Goal: Information Seeking & Learning: Learn about a topic

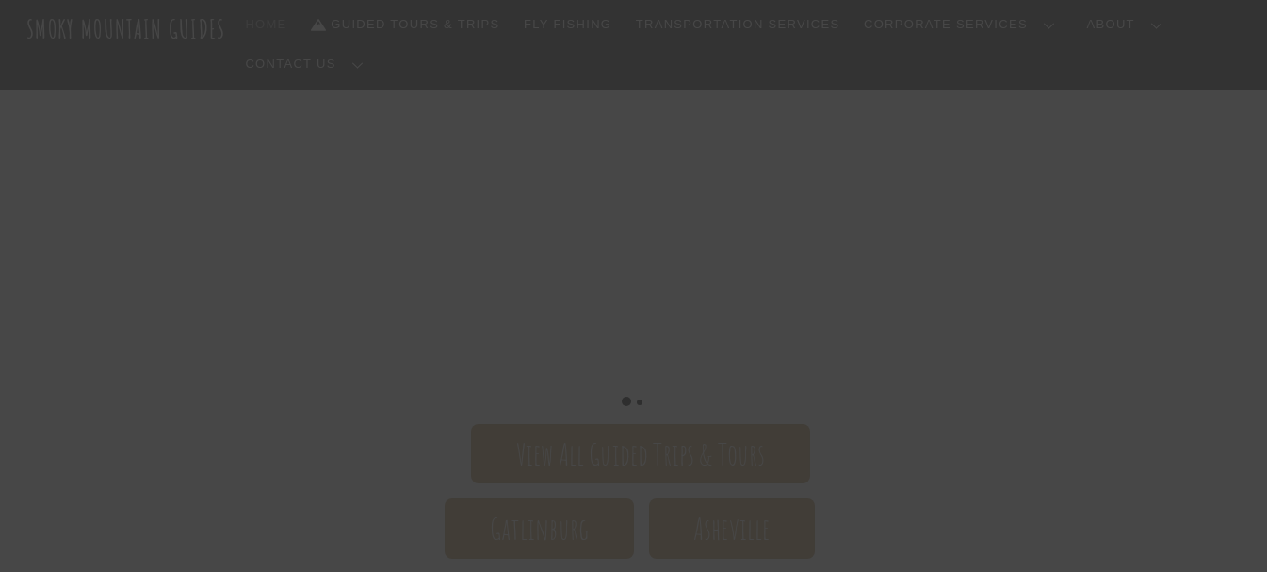
scroll to position [188, 0]
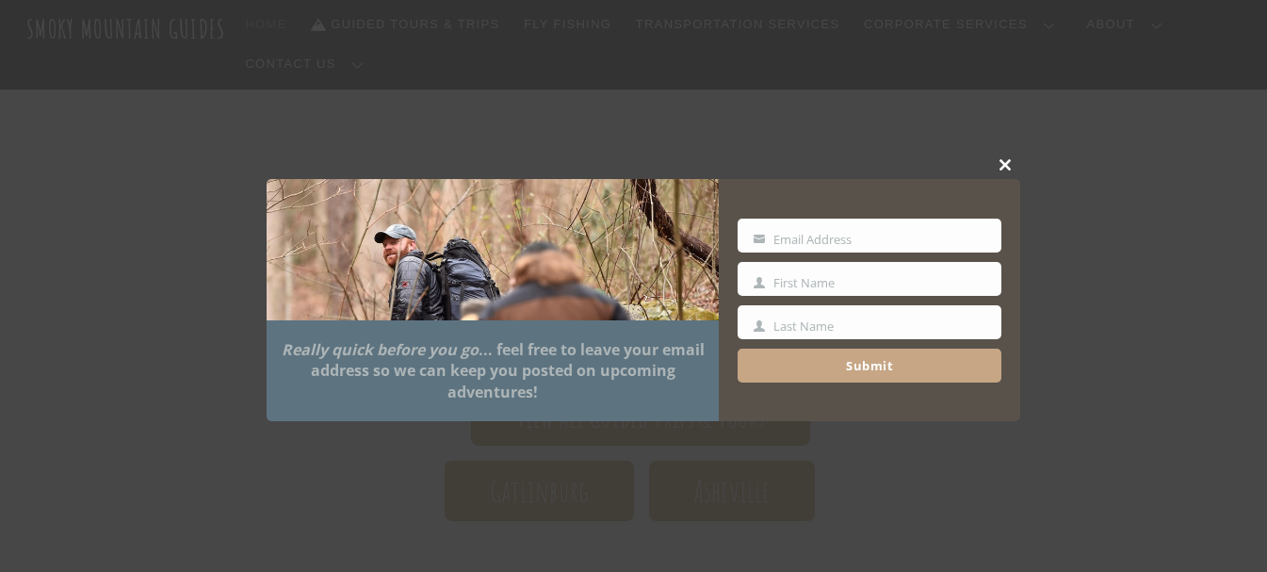
click at [1009, 165] on span at bounding box center [1006, 164] width 28 height 11
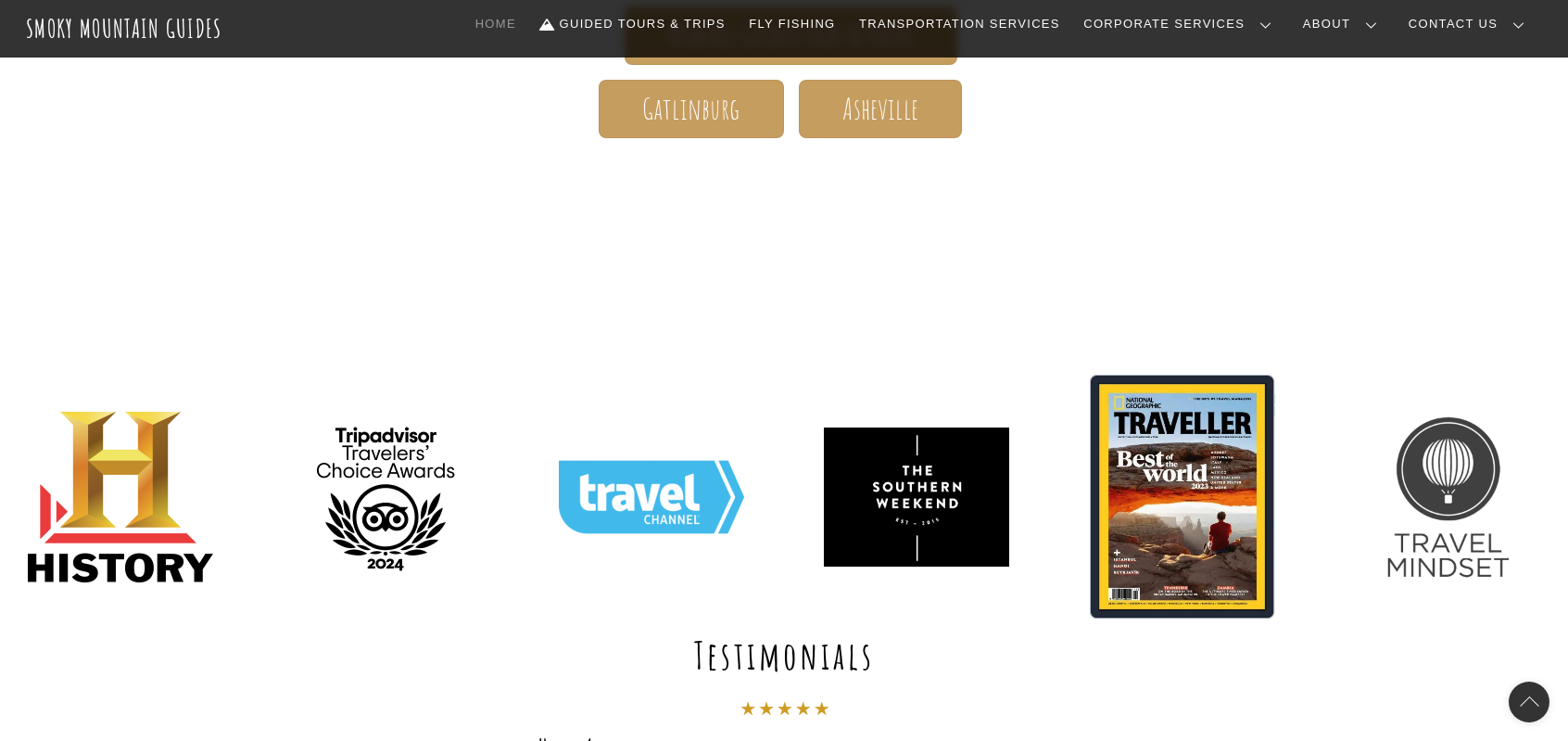
scroll to position [593, 0]
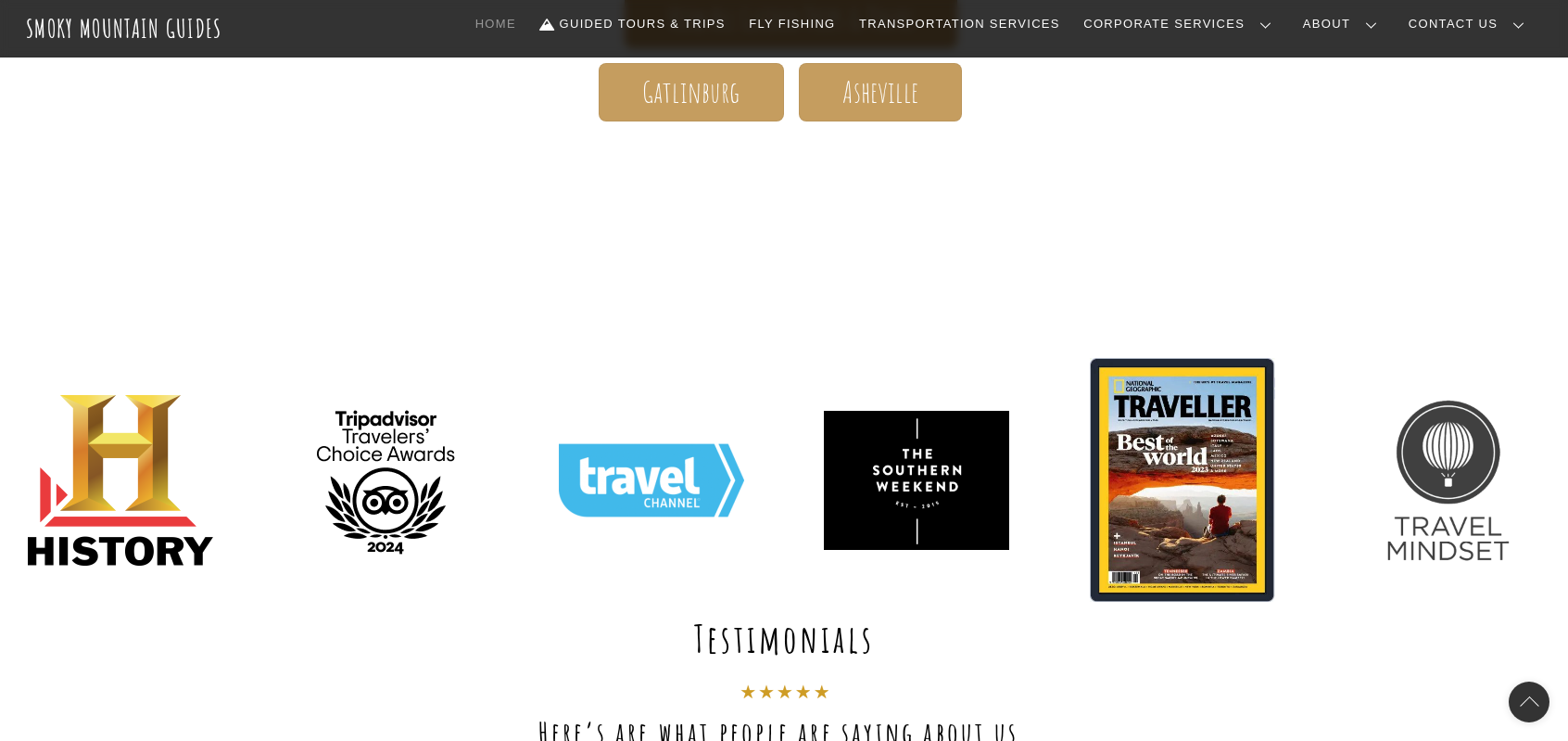
drag, startPoint x: 1173, startPoint y: 229, endPoint x: 1231, endPoint y: 169, distance: 83.5
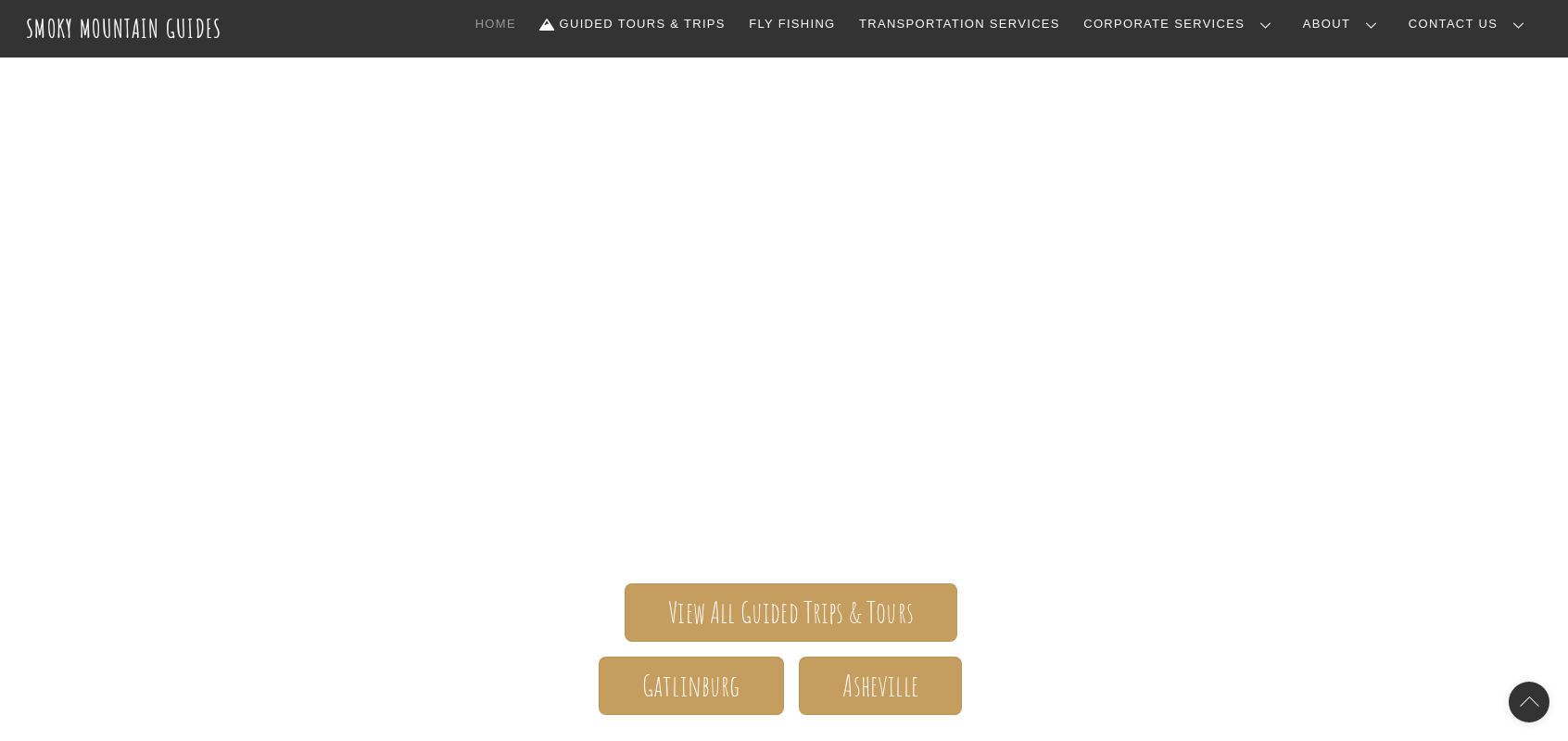
scroll to position [648, 0]
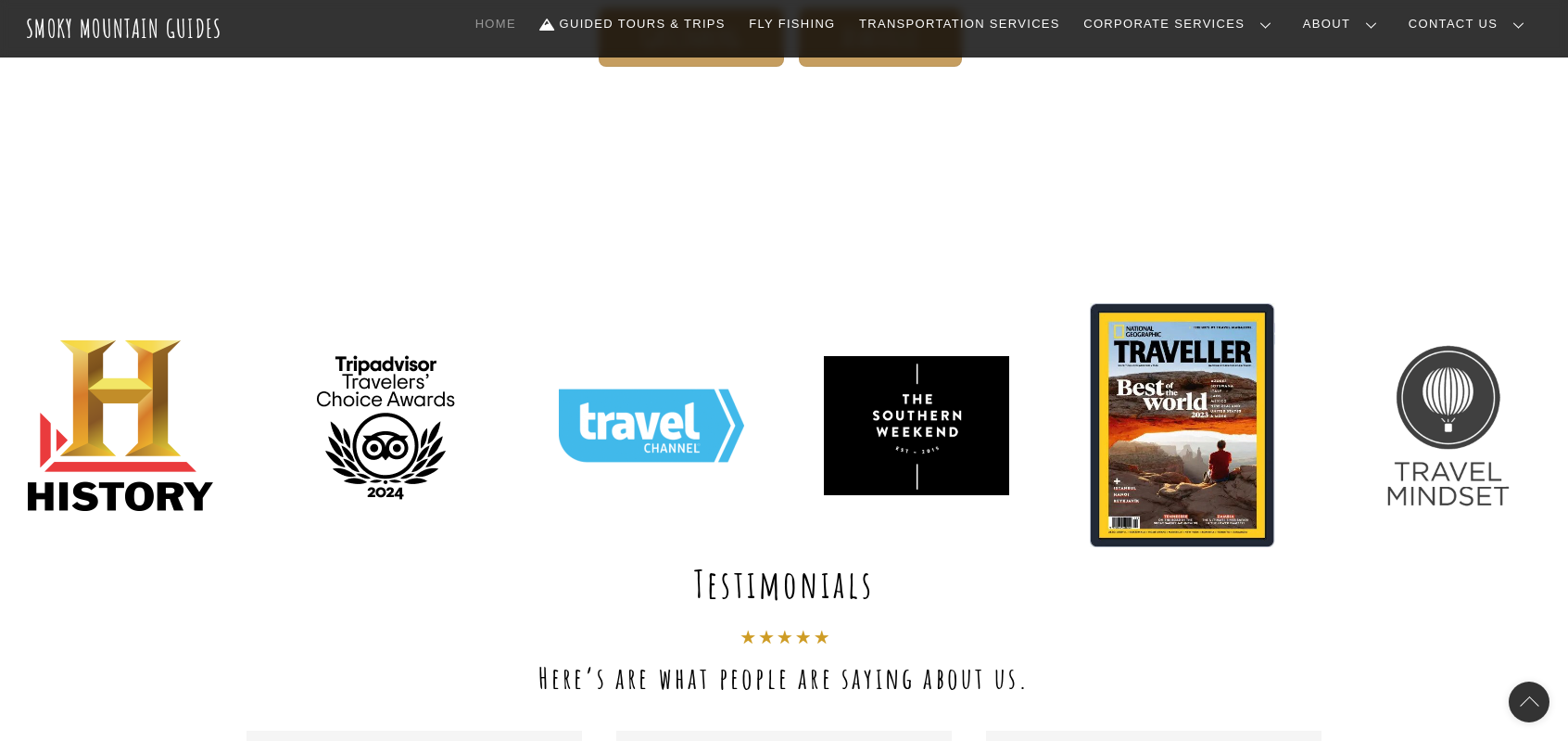
click at [0, 0] on link "Team Building" at bounding box center [0, 0] width 0 height 0
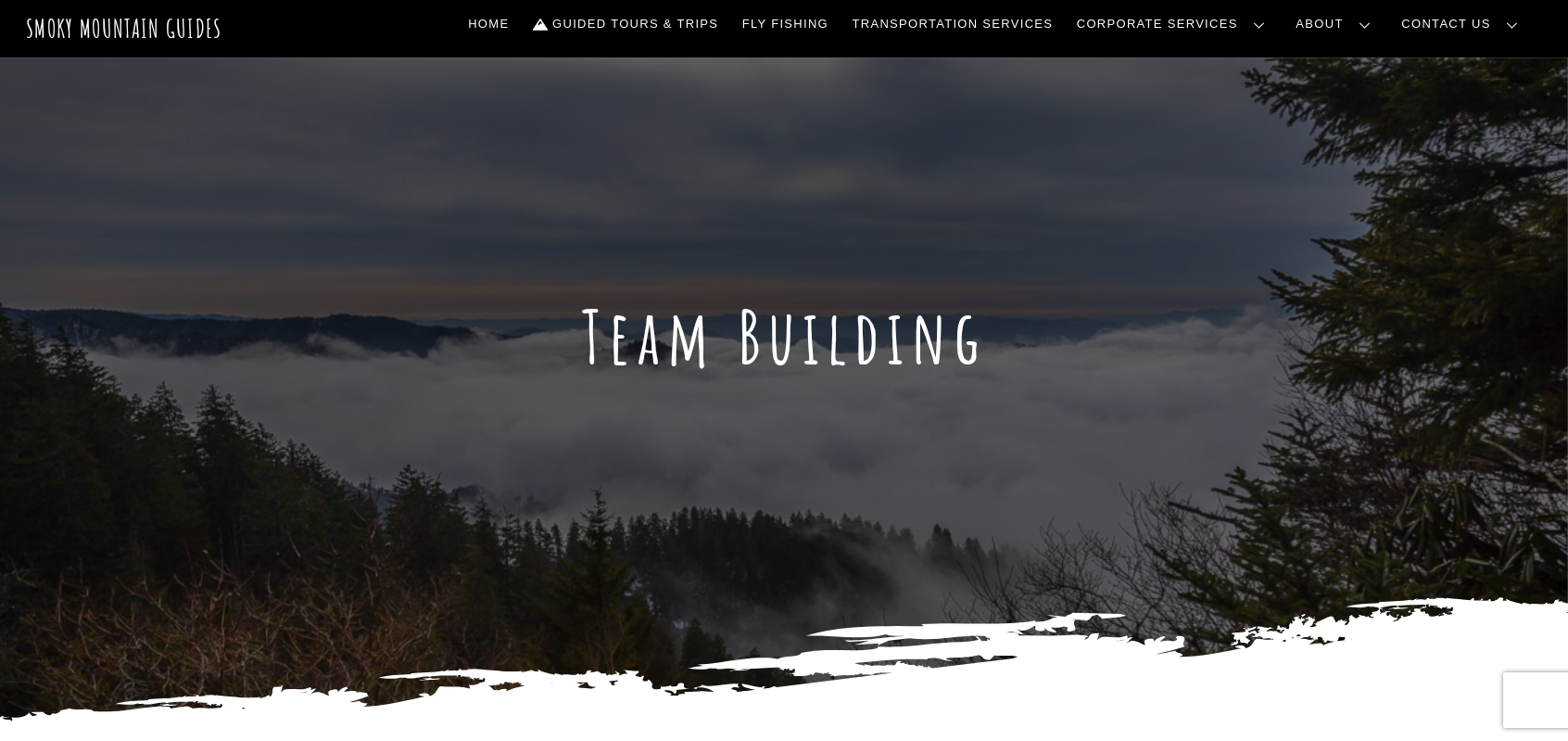
click at [671, 357] on h1 "Team Building" at bounding box center [784, 337] width 1568 height 89
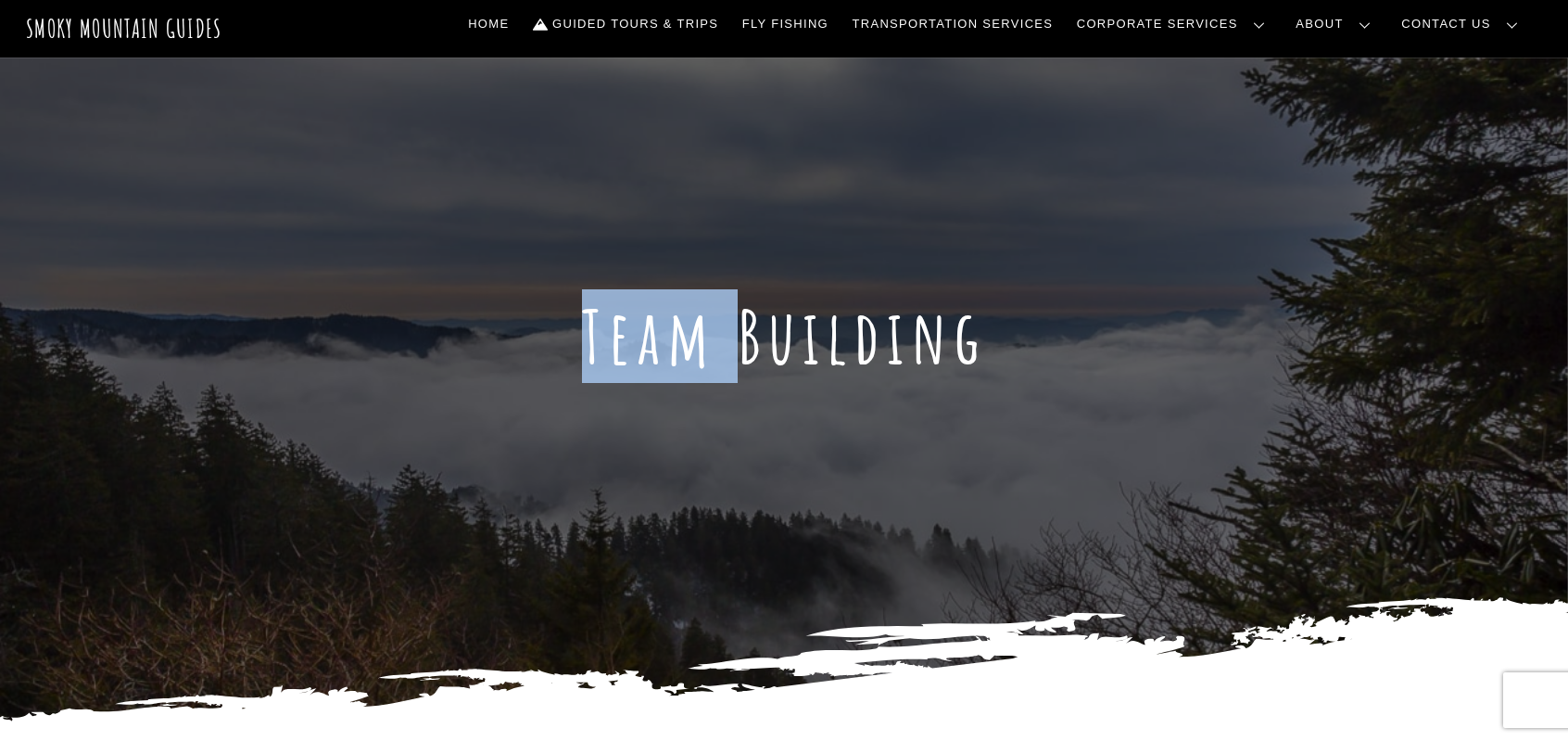
click at [671, 357] on h1 "Team Building" at bounding box center [784, 337] width 1568 height 89
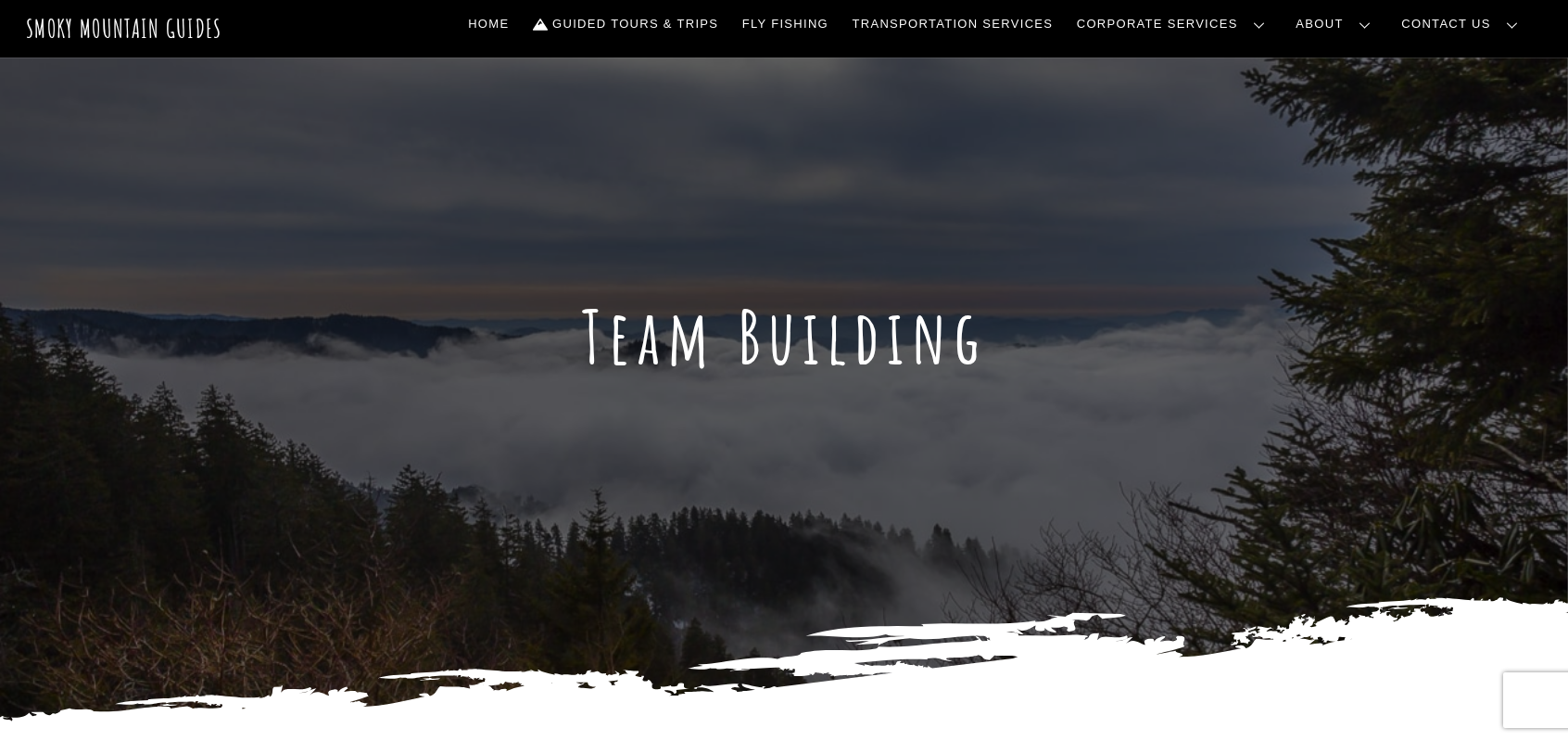
click at [822, 357] on h1 "Team Building" at bounding box center [784, 337] width 1568 height 89
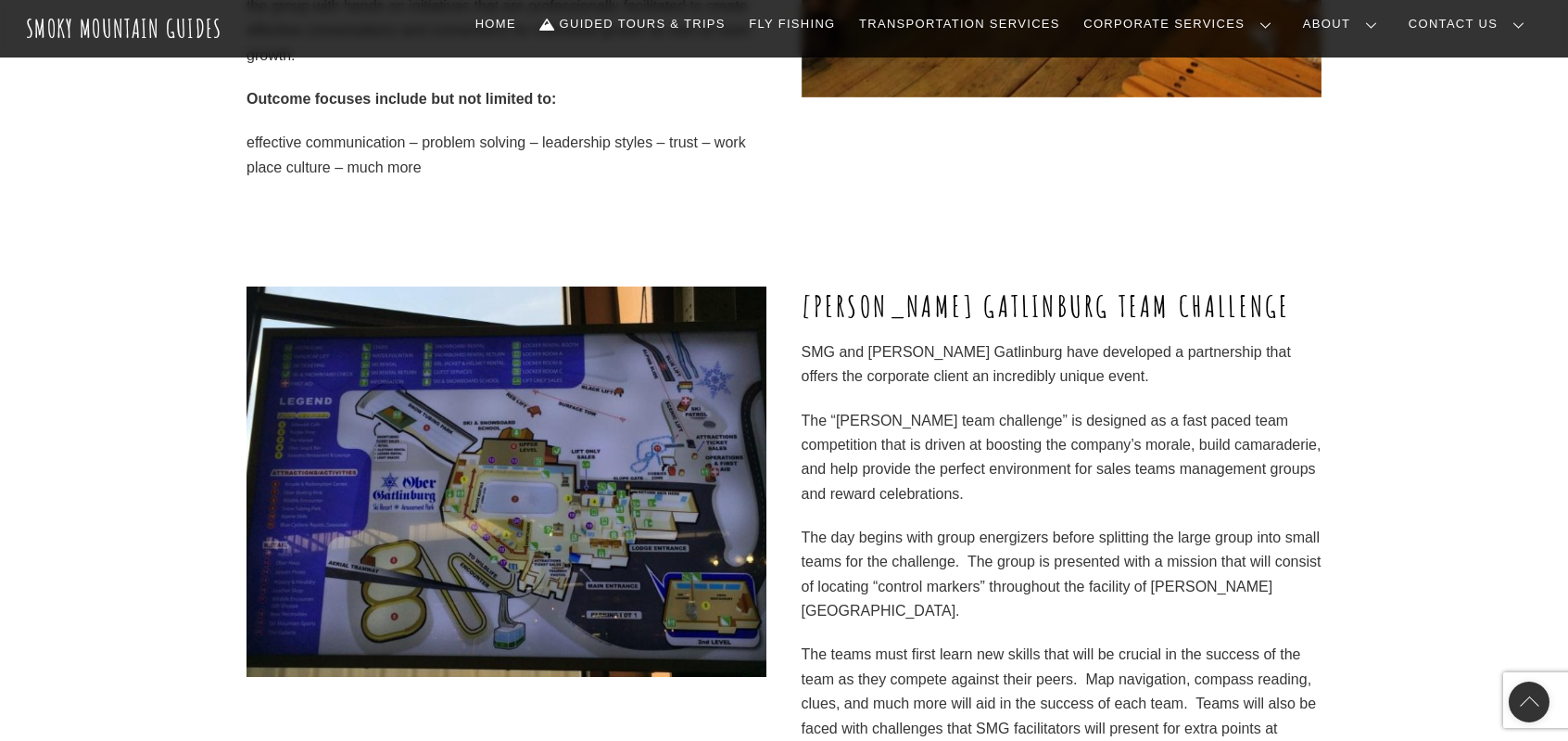
scroll to position [6210, 0]
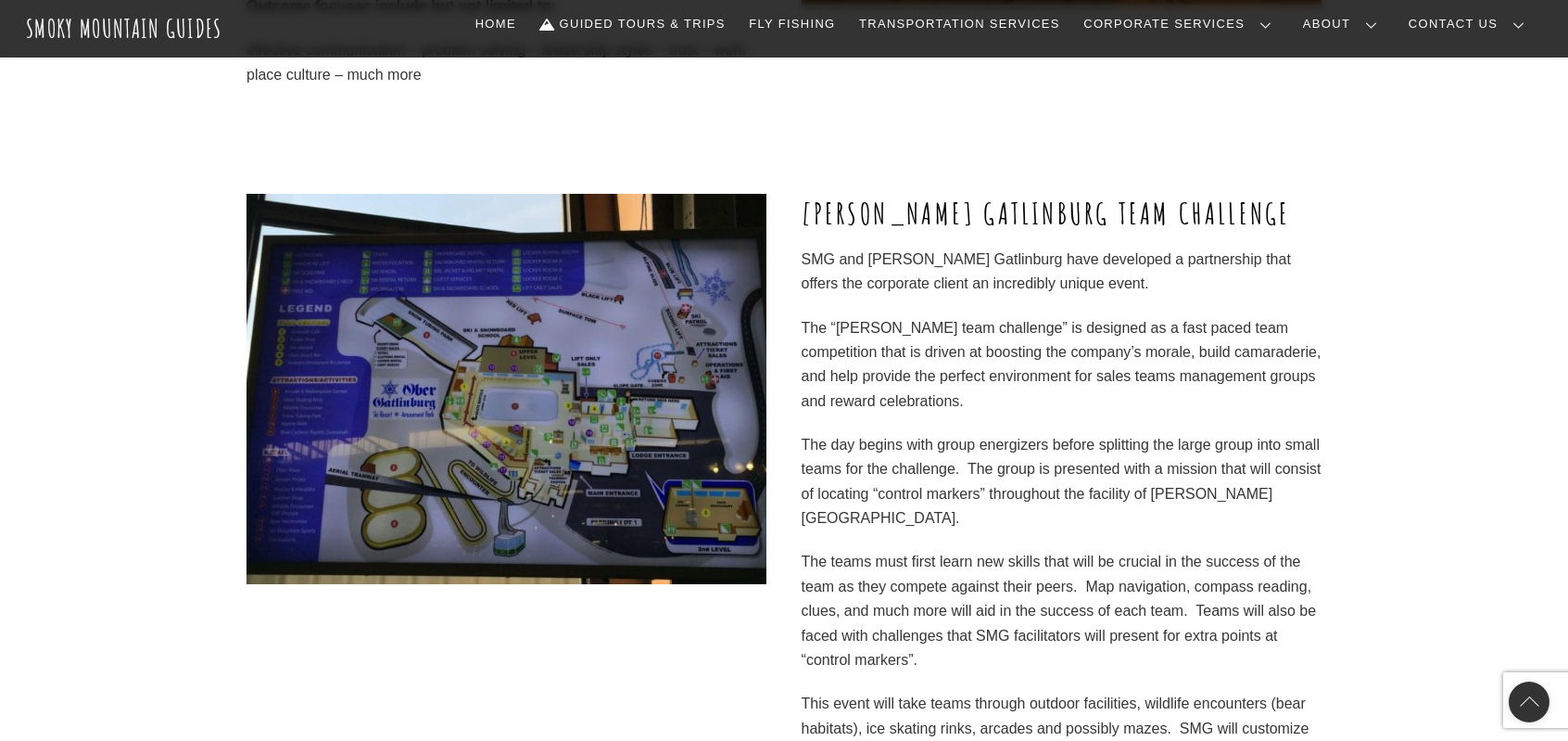
click at [560, 380] on img at bounding box center [507, 389] width 519 height 391
